Goal: Check status: Check status

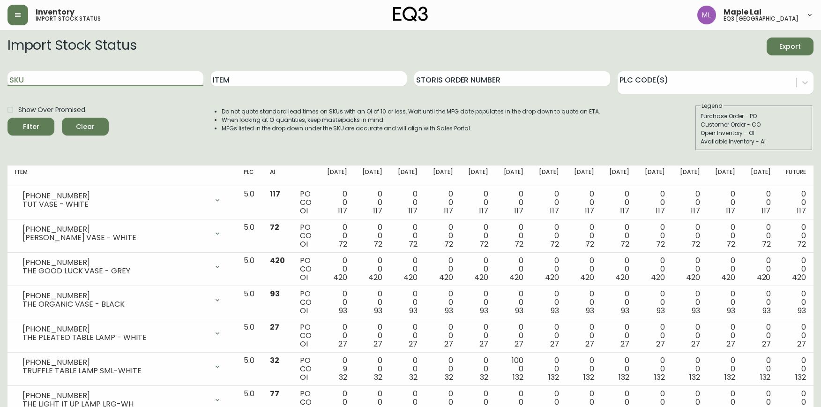
click at [88, 79] on input "SKU" at bounding box center [105, 78] width 196 height 15
click at [7, 118] on button "Filter" at bounding box center [30, 127] width 47 height 18
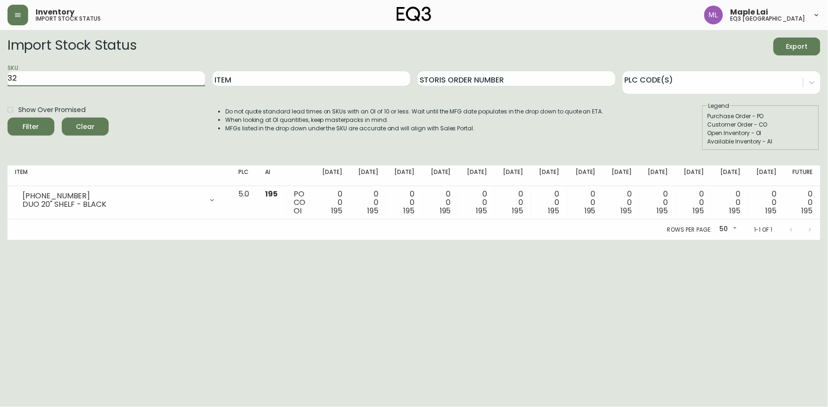
type input "3"
click at [7, 118] on button "Filter" at bounding box center [30, 127] width 47 height 18
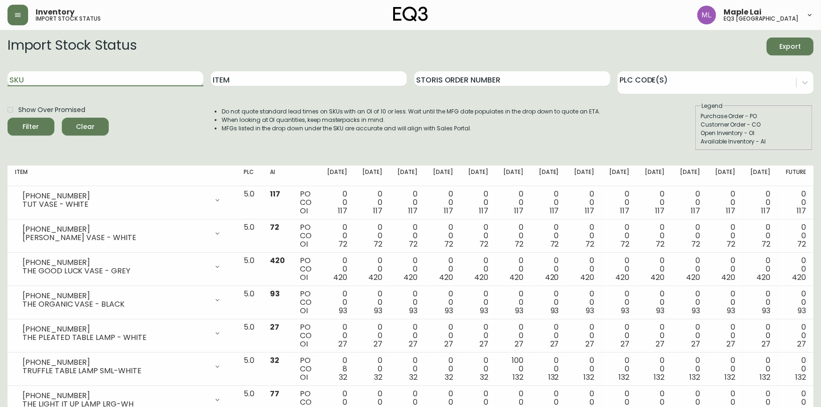
click at [104, 81] on input "SKU" at bounding box center [105, 78] width 196 height 15
paste input "37200-C1"
click at [7, 118] on button "Filter" at bounding box center [30, 127] width 47 height 18
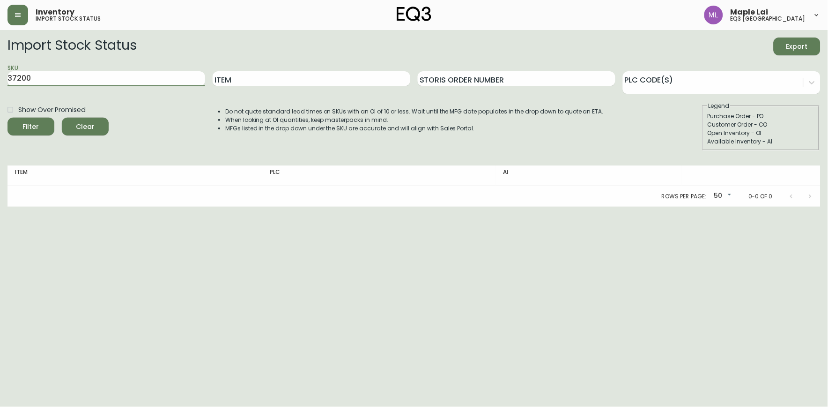
click at [7, 118] on button "Filter" at bounding box center [30, 127] width 47 height 18
type input "3"
click at [98, 75] on input "SKU" at bounding box center [106, 78] width 198 height 15
click at [144, 76] on input "SKU" at bounding box center [106, 78] width 198 height 15
paste input "[PHONE_NUMBER]"
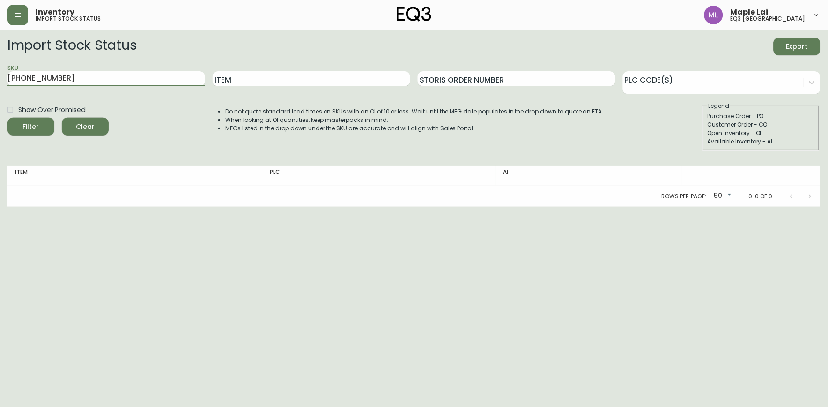
type input "[PHONE_NUMBER]"
click at [7, 118] on button "Filter" at bounding box center [30, 127] width 47 height 18
